Goal: Task Accomplishment & Management: Use online tool/utility

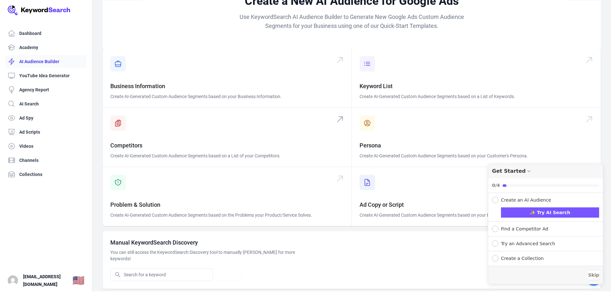
scroll to position [20, 0]
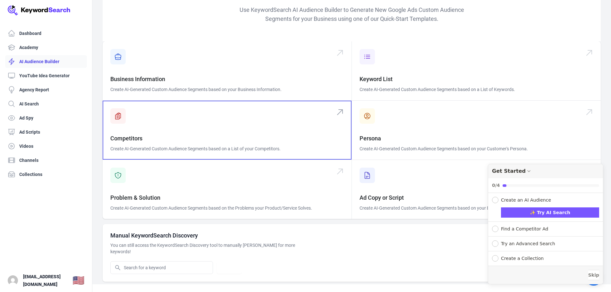
click at [123, 122] on span at bounding box center [227, 130] width 249 height 59
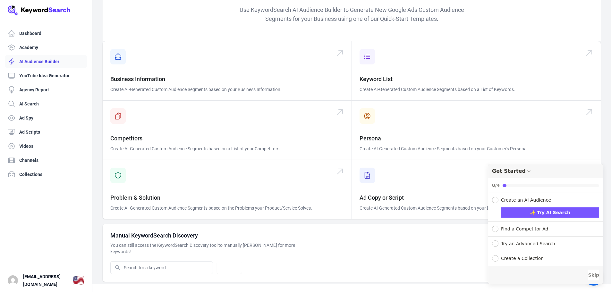
click at [43, 63] on link "AI Audience Builder" at bounding box center [46, 61] width 82 height 13
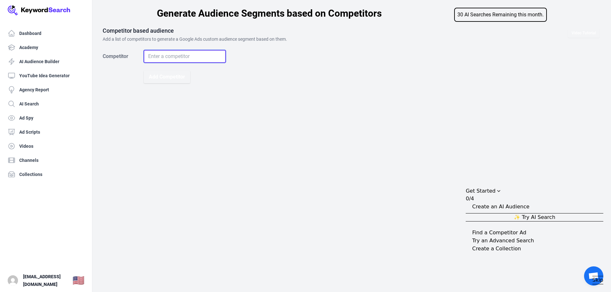
click at [192, 57] on input "Competitor" at bounding box center [185, 56] width 82 height 13
type input "[DOMAIN_NAME]"
click at [144, 71] on button "Add Competitor" at bounding box center [167, 77] width 46 height 13
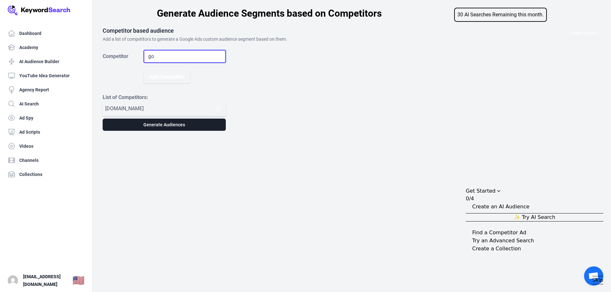
type input "g"
type input "t"
type input "[DOMAIN_NAME]"
click at [144, 71] on button "Add Competitor" at bounding box center [167, 77] width 46 height 13
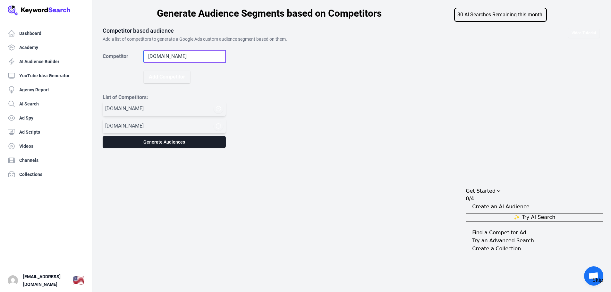
type input "[DOMAIN_NAME]"
click at [300, 119] on div "Video Tutorial Competitor based audience Add a list of competitors to generate …" at bounding box center [352, 87] width 498 height 121
click at [354, 170] on div "Dashboard Academy AI Audience Builder YouTube Idea Generator Agency Report AI S…" at bounding box center [305, 146] width 611 height 292
click at [160, 55] on input "Competitor" at bounding box center [185, 56] width 82 height 13
type input "google trends"
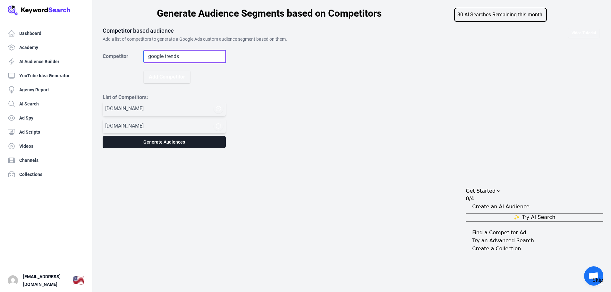
click at [144, 71] on button "Add Competitor" at bounding box center [167, 77] width 46 height 13
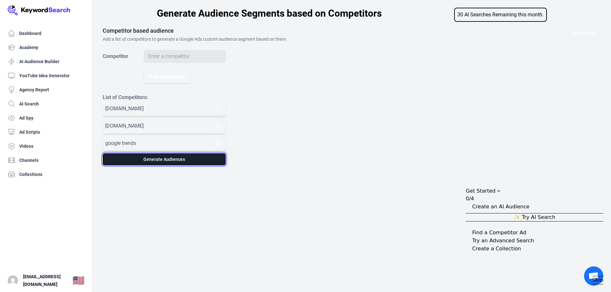
click at [179, 156] on button "Generate Audiences" at bounding box center [164, 159] width 123 height 12
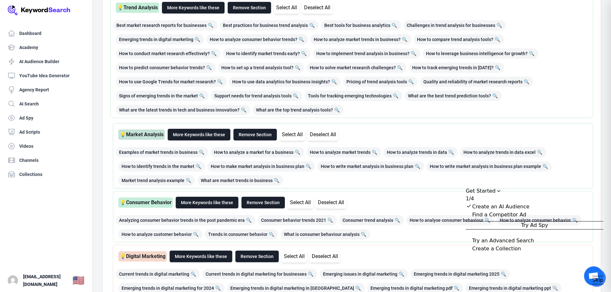
scroll to position [24306, 0]
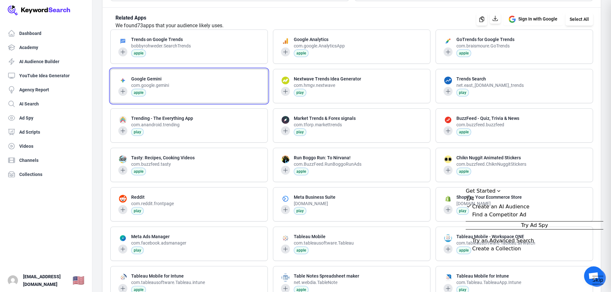
click at [207, 92] on span at bounding box center [189, 86] width 157 height 34
drag, startPoint x: 208, startPoint y: 90, endPoint x: 262, endPoint y: 9, distance: 98.2
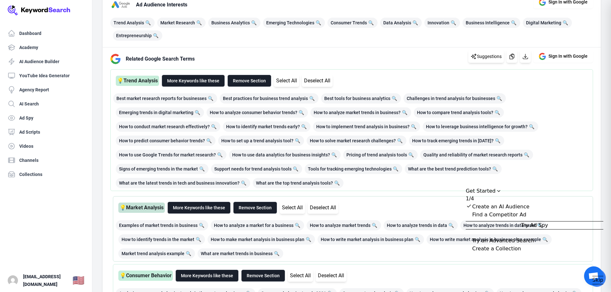
scroll to position [86, 0]
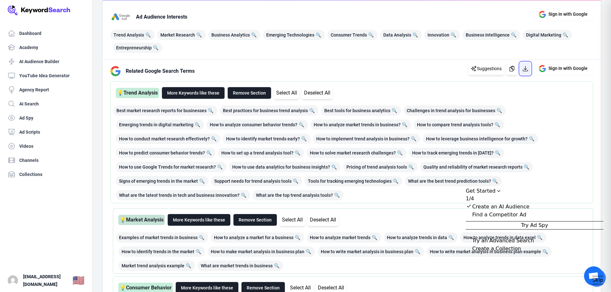
click at [523, 68] on icon "button" at bounding box center [525, 68] width 5 height 5
click at [404, 68] on div "Related Google Search Terms Suggestions Sign In with Google" at bounding box center [348, 68] width 487 height 15
click at [287, 94] on button "Select All" at bounding box center [286, 93] width 25 height 12
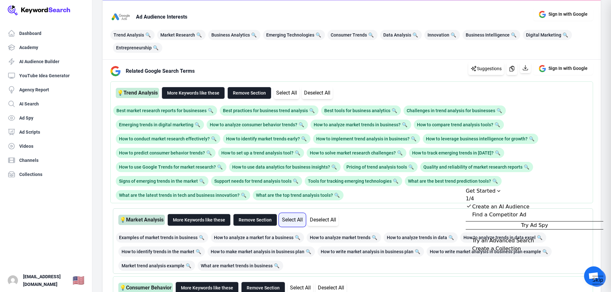
click at [298, 216] on button "Select All" at bounding box center [291, 220] width 25 height 12
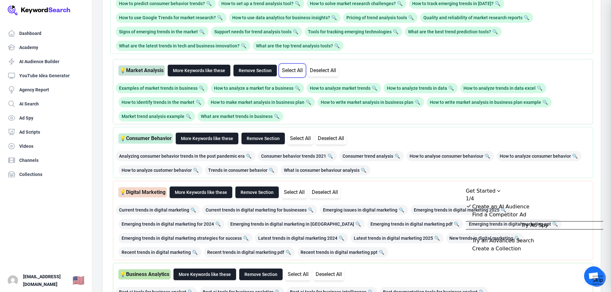
scroll to position [256, 0]
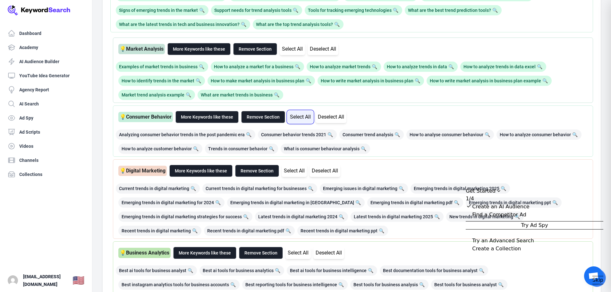
click at [302, 116] on button "Select All" at bounding box center [299, 117] width 25 height 12
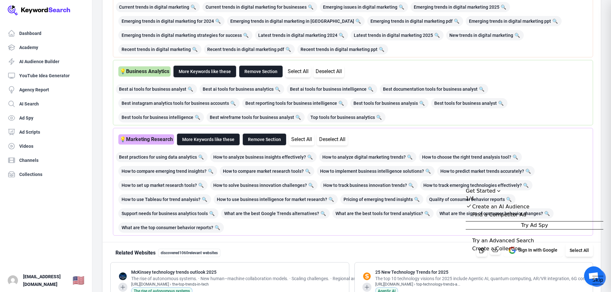
scroll to position [513, 0]
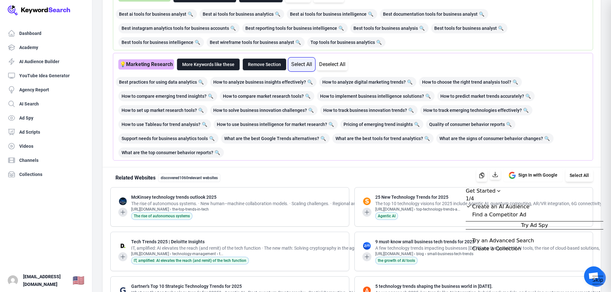
click at [305, 63] on button "Select All" at bounding box center [301, 64] width 25 height 12
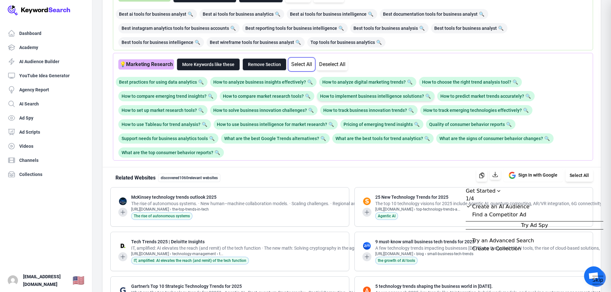
scroll to position [342, 0]
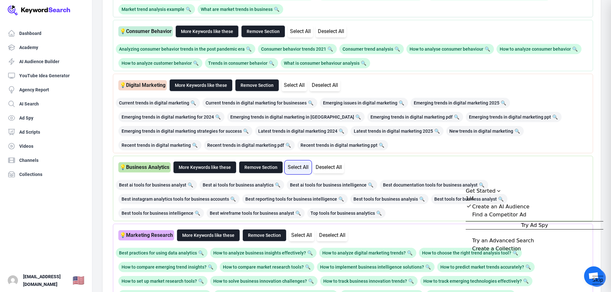
click at [304, 165] on button "Select All" at bounding box center [297, 167] width 25 height 12
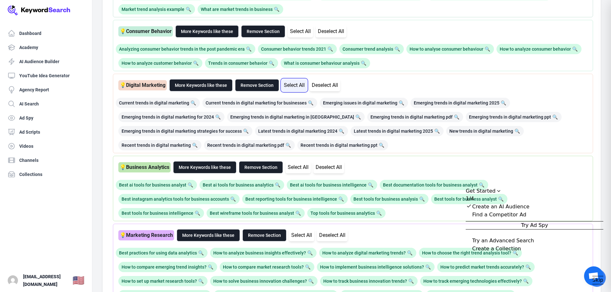
click at [307, 83] on button "Select All" at bounding box center [293, 85] width 25 height 12
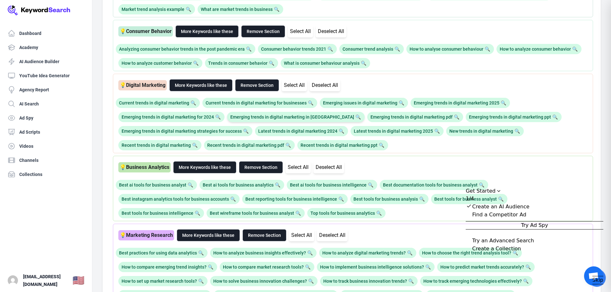
click at [312, 120] on span "Emerging trends in digital marketing in [GEOGRAPHIC_DATA] 🔍" at bounding box center [295, 117] width 137 height 10
click at [370, 66] on span "What is consumer behaviour analysis 🔍" at bounding box center [324, 63] width 89 height 10
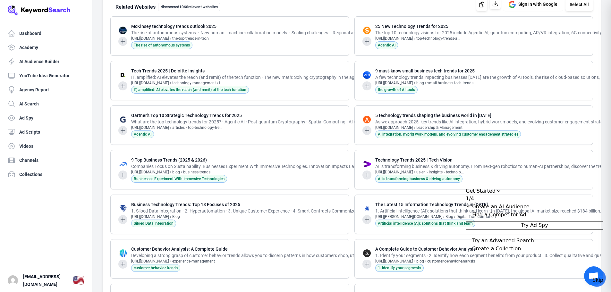
scroll to position [598, 0]
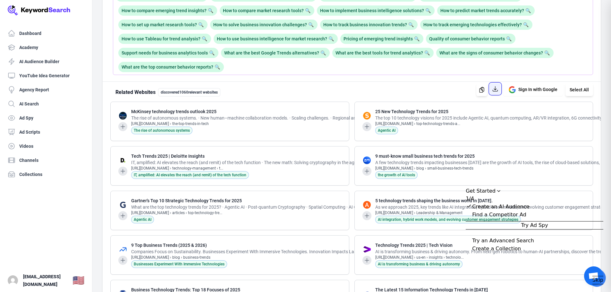
click at [492, 91] on icon "button" at bounding box center [495, 89] width 6 height 6
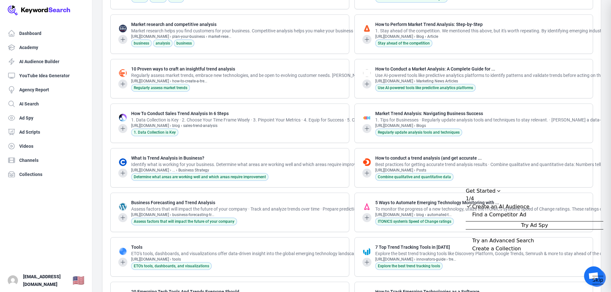
scroll to position [1966, 0]
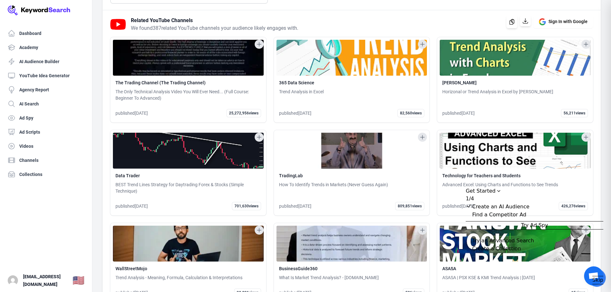
scroll to position [25227, 0]
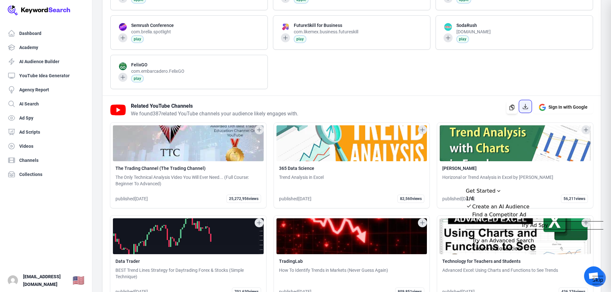
click at [522, 104] on icon "button" at bounding box center [525, 106] width 6 height 6
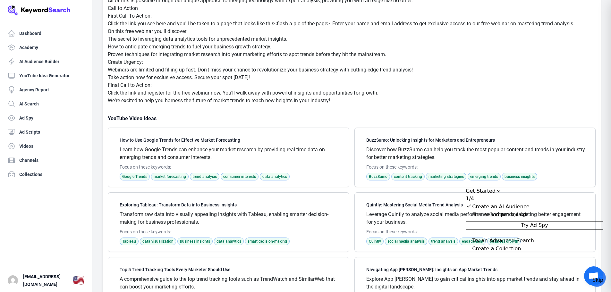
scroll to position [37420, 0]
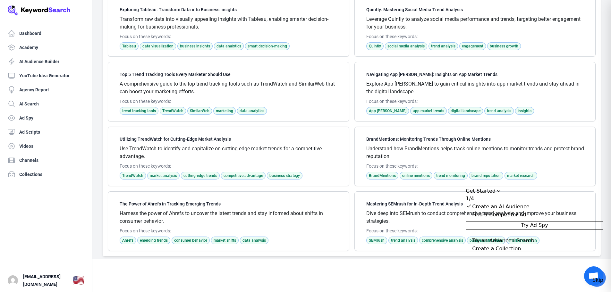
click at [532, 187] on div "Get Started" at bounding box center [533, 191] width 137 height 8
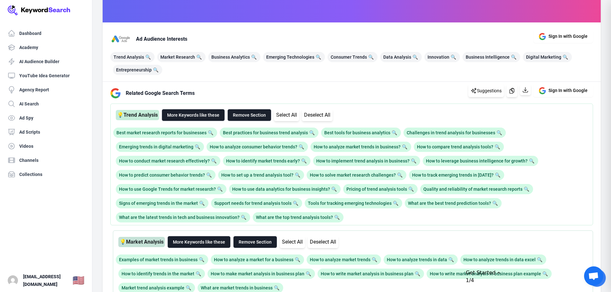
scroll to position [0, 0]
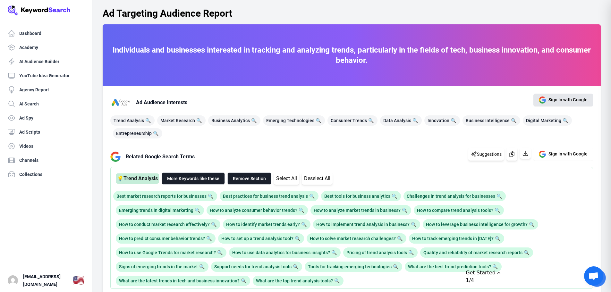
click at [557, 100] on span "Sign In with Google" at bounding box center [567, 99] width 39 height 7
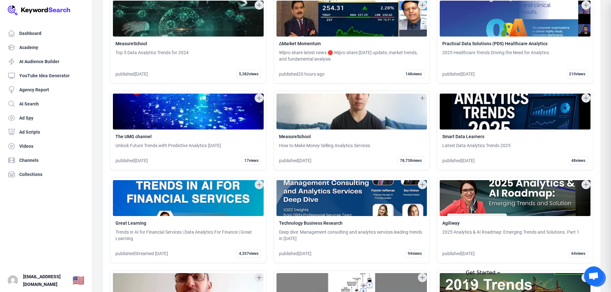
scroll to position [37420, 0]
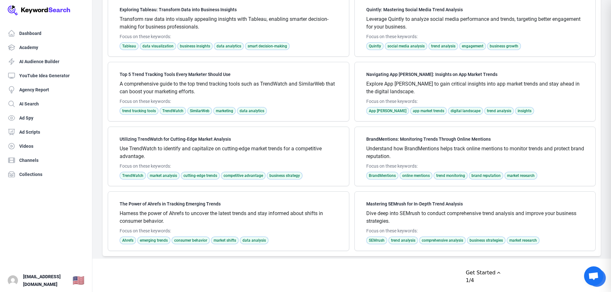
click at [530, 269] on div "Get Started" at bounding box center [533, 273] width 137 height 8
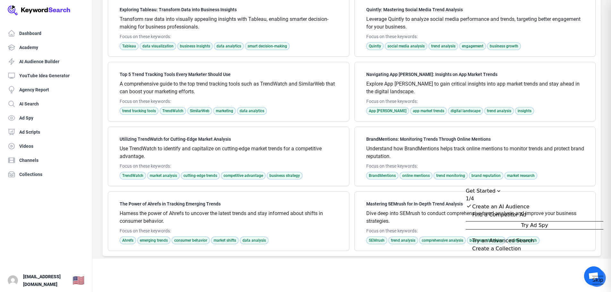
click at [528, 187] on div "Get Started" at bounding box center [533, 191] width 137 height 8
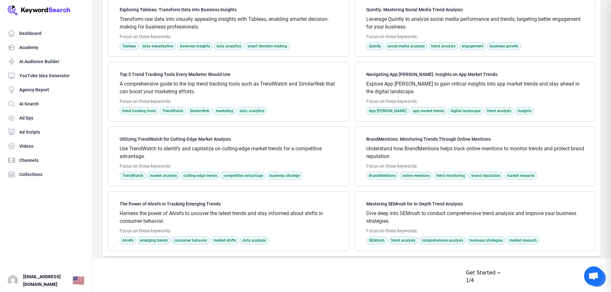
click at [562, 269] on div "Get Started" at bounding box center [533, 273] width 137 height 8
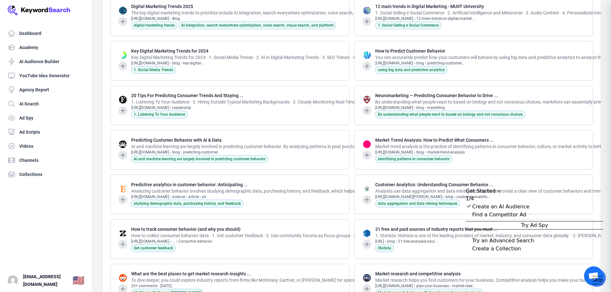
scroll to position [0, 0]
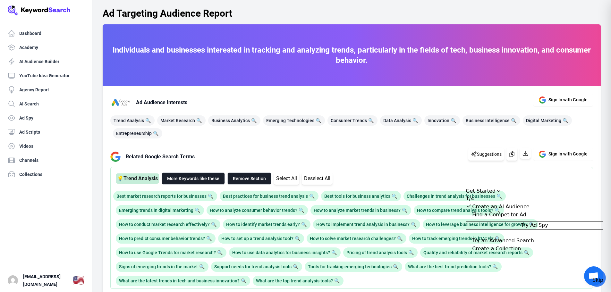
click at [529, 203] on div "Create an AI Audience" at bounding box center [500, 207] width 57 height 8
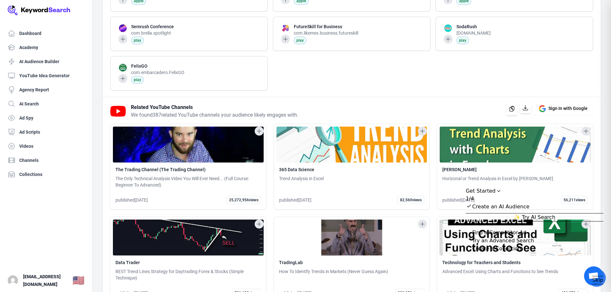
scroll to position [25238, 0]
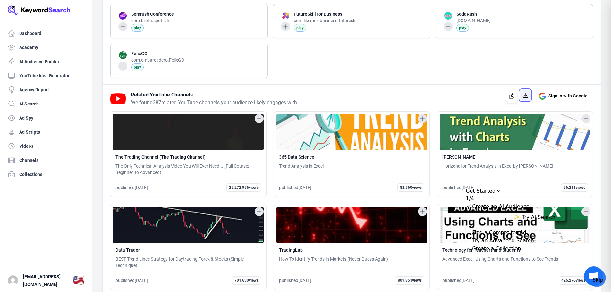
click at [522, 96] on icon "button" at bounding box center [525, 95] width 6 height 6
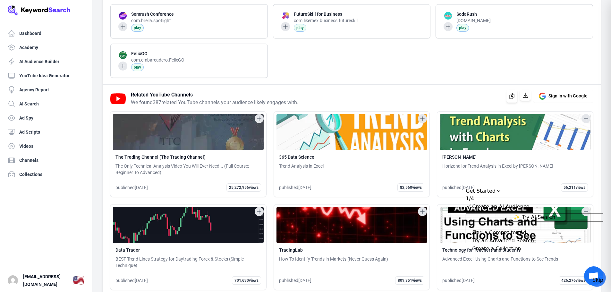
click at [421, 117] on icon at bounding box center [422, 118] width 6 height 6
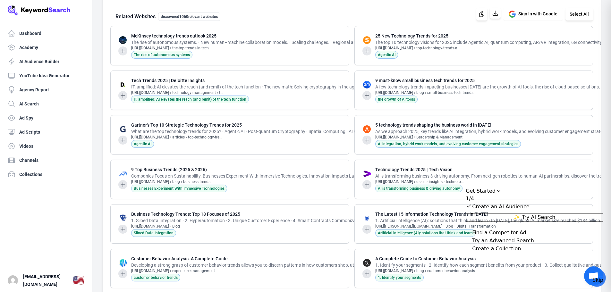
scroll to position [587, 0]
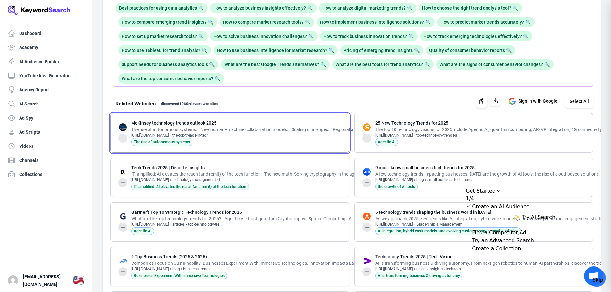
click at [122, 138] on icon at bounding box center [123, 138] width 6 height 6
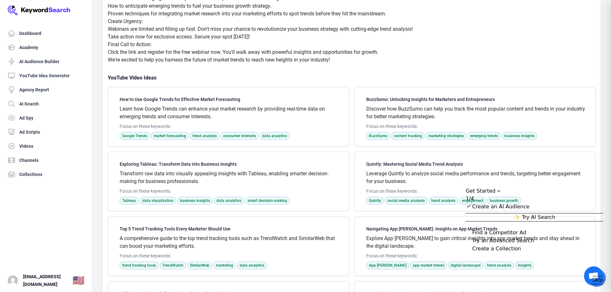
scroll to position [37421, 0]
